Goal: Task Accomplishment & Management: Complete application form

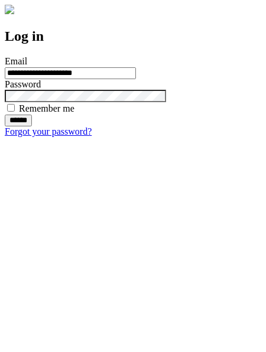
type input "**********"
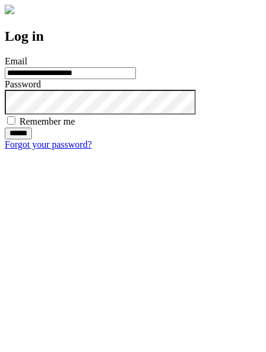
click at [32, 139] on input "******" at bounding box center [18, 133] width 27 height 12
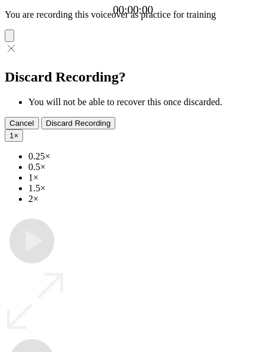
type input "**********"
